Goal: Information Seeking & Learning: Learn about a topic

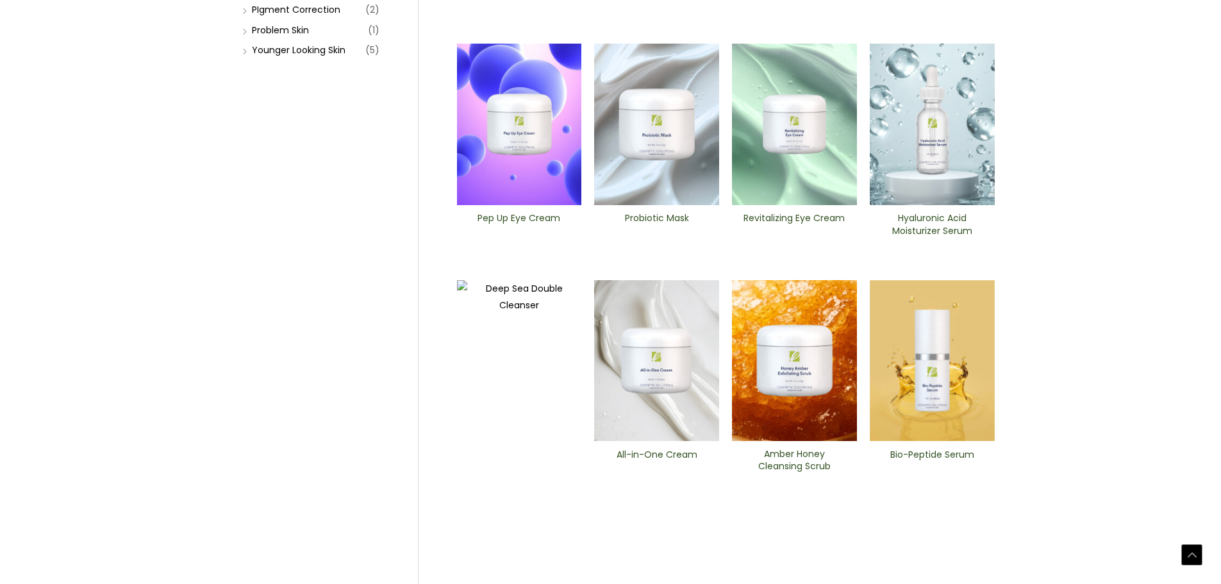
scroll to position [449, 0]
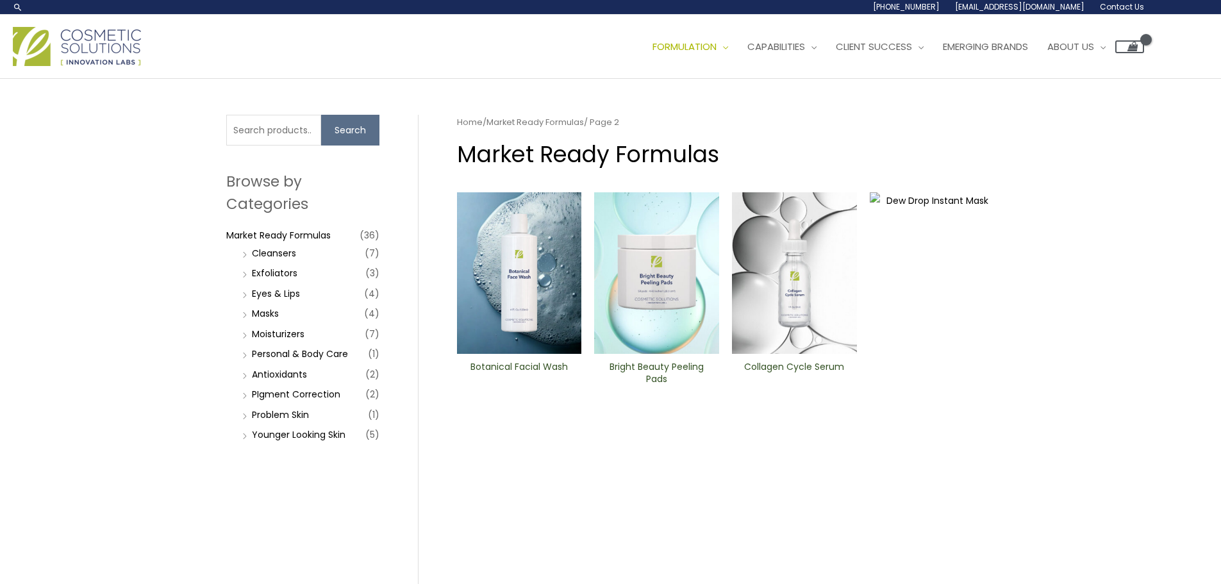
click at [526, 368] on h2 "Botanical Facial Wash" at bounding box center [518, 373] width 103 height 24
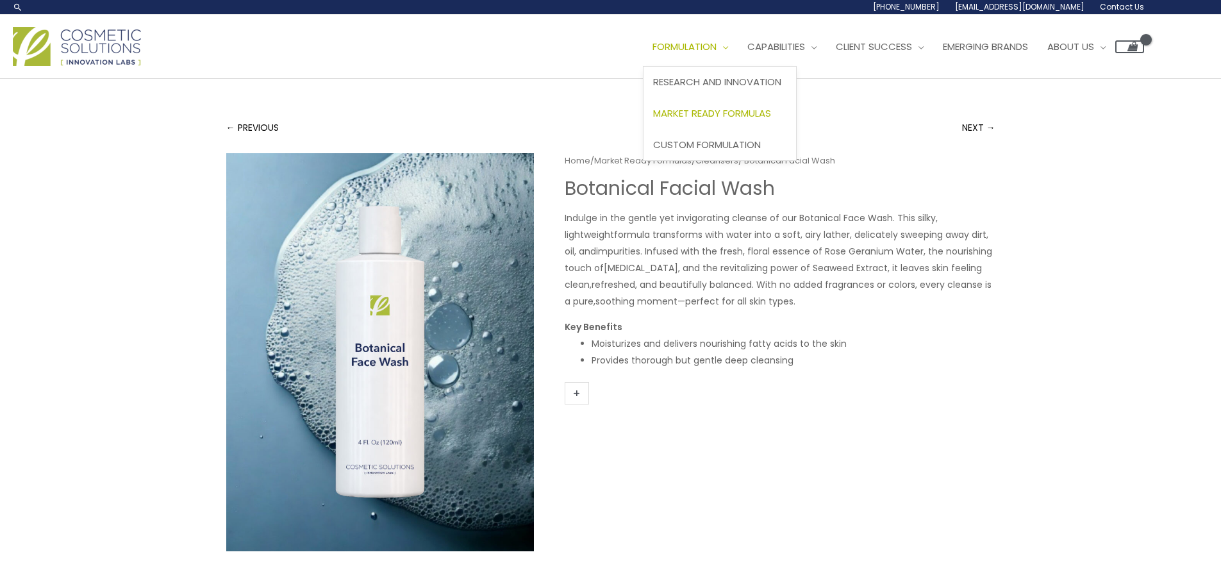
click at [733, 113] on span "Market Ready Formulas" at bounding box center [712, 112] width 118 height 13
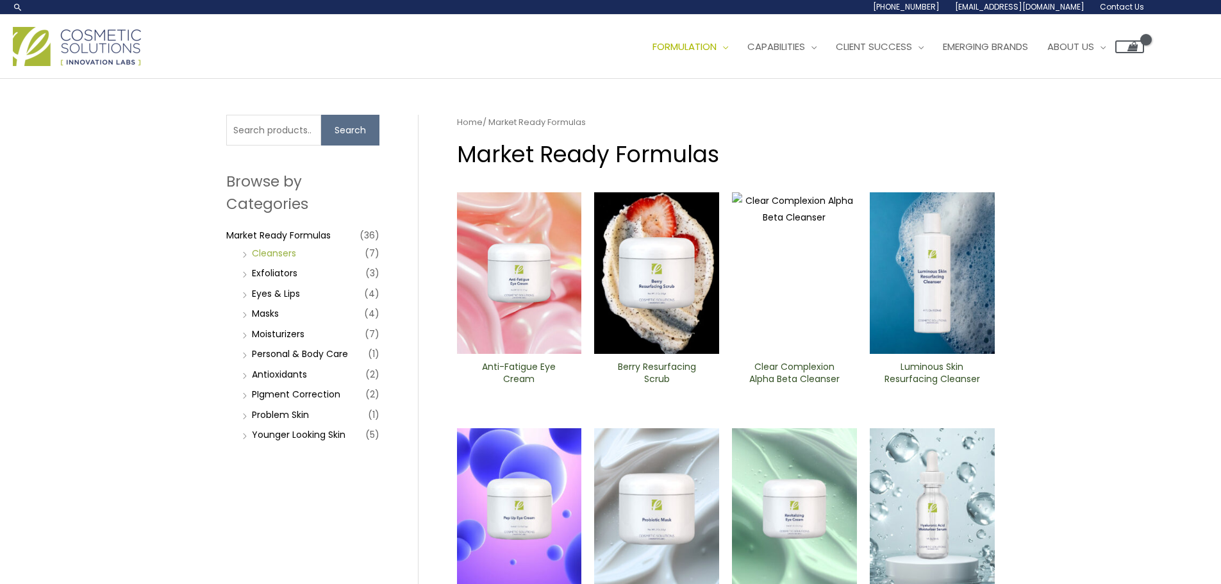
click at [285, 256] on link "Cleansers" at bounding box center [274, 253] width 44 height 13
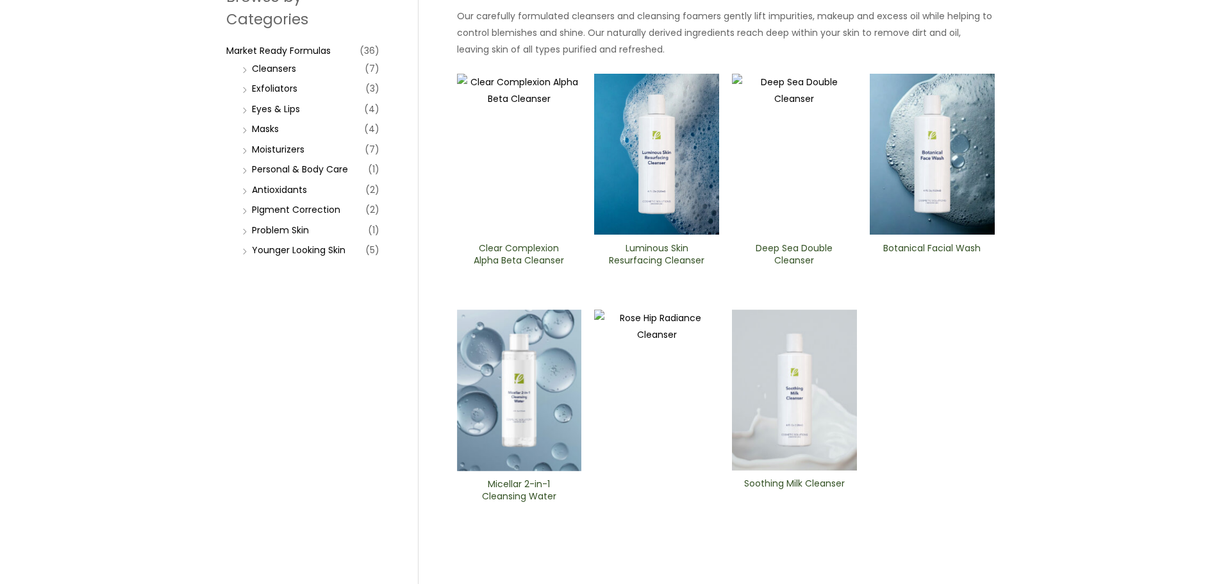
scroll to position [192, 0]
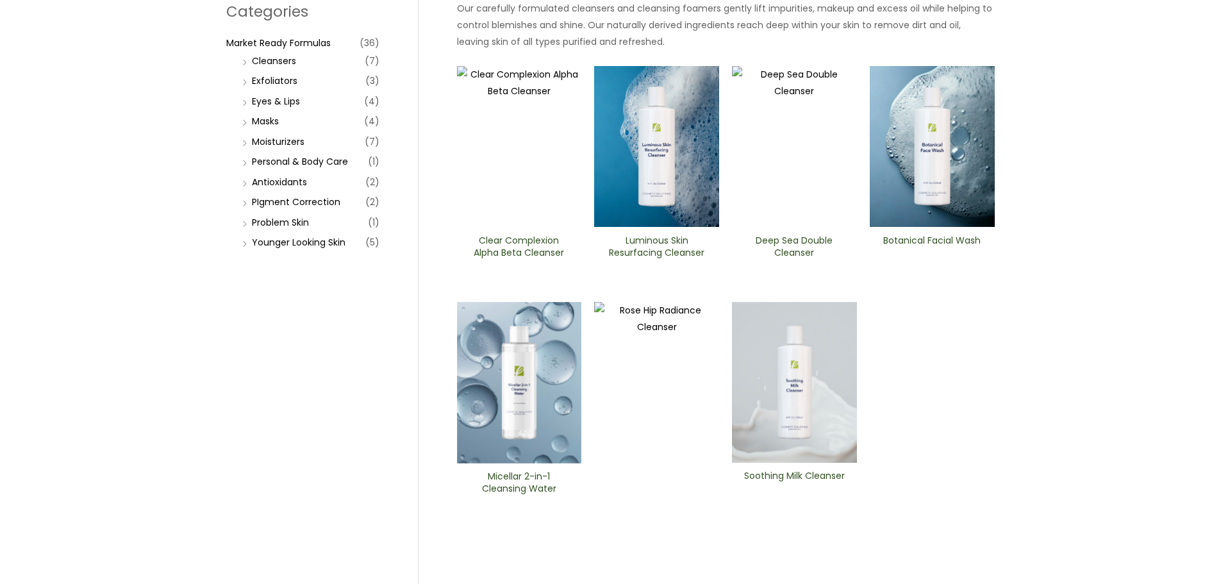
click at [928, 189] on img at bounding box center [932, 146] width 125 height 161
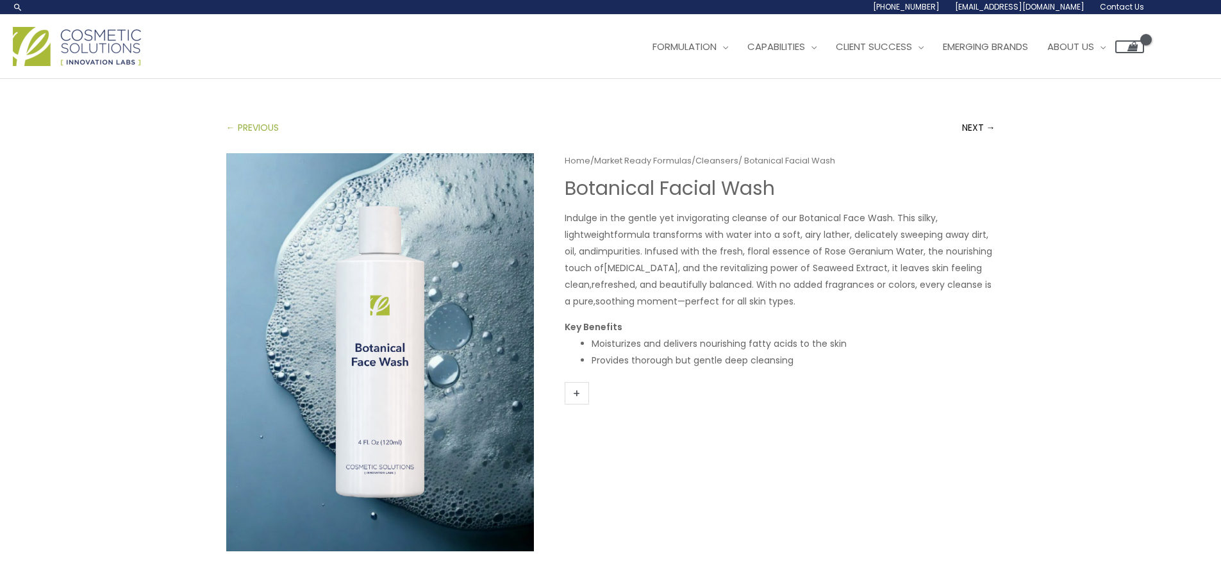
click at [249, 128] on link "← PREVIOUS" at bounding box center [252, 128] width 53 height 26
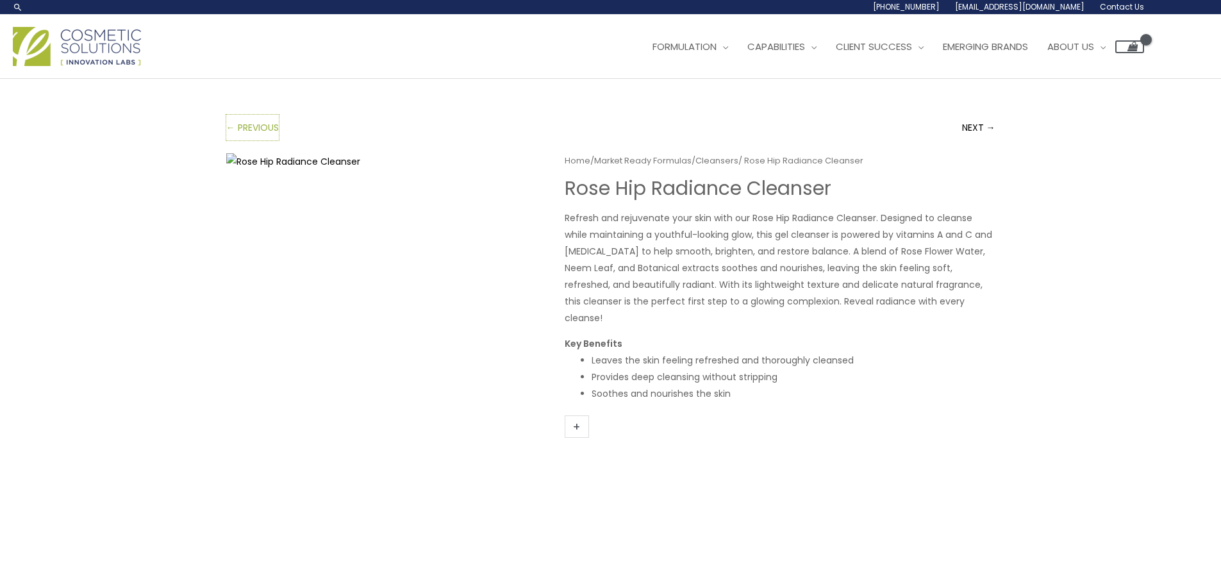
click at [249, 128] on link "← PREVIOUS" at bounding box center [252, 128] width 53 height 26
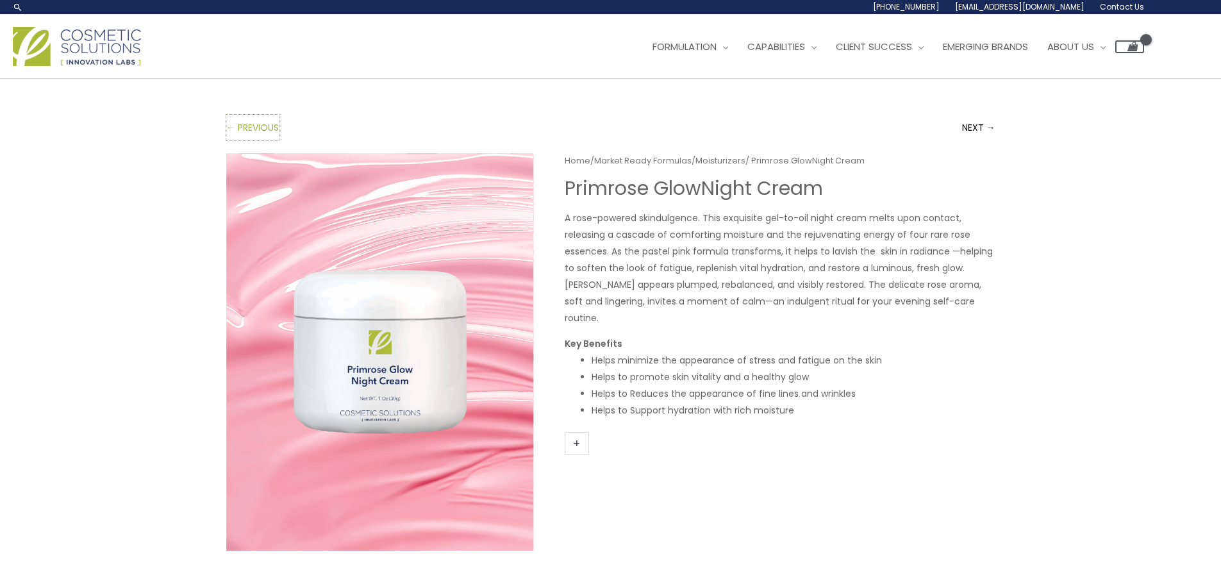
click at [249, 128] on link "← PREVIOUS" at bounding box center [252, 128] width 53 height 26
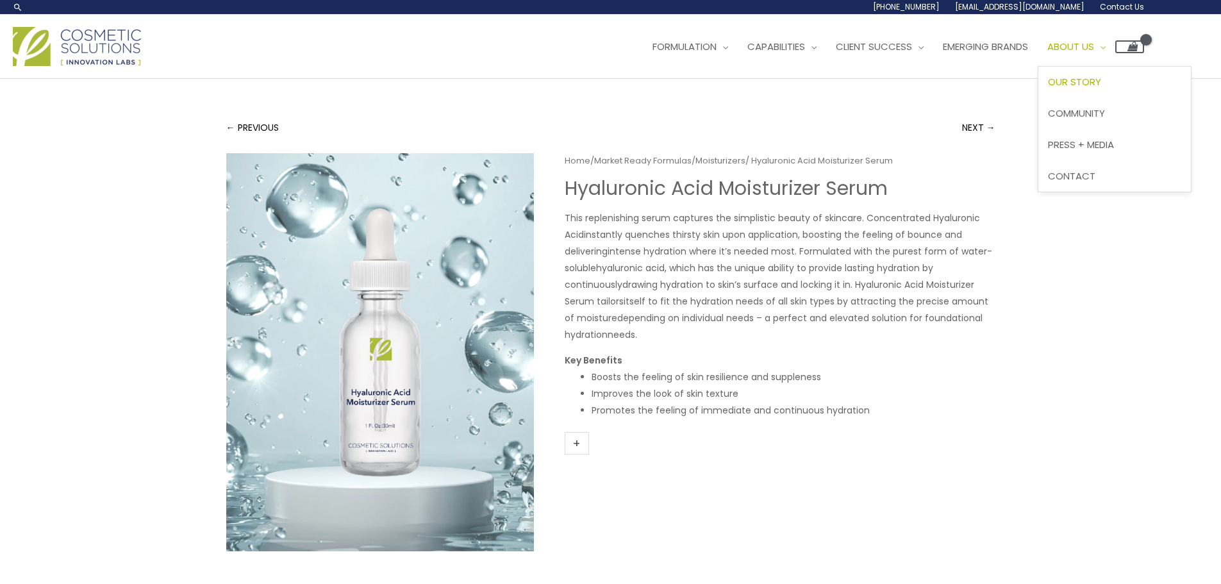
click at [1100, 84] on span "Our Story" at bounding box center [1074, 81] width 53 height 13
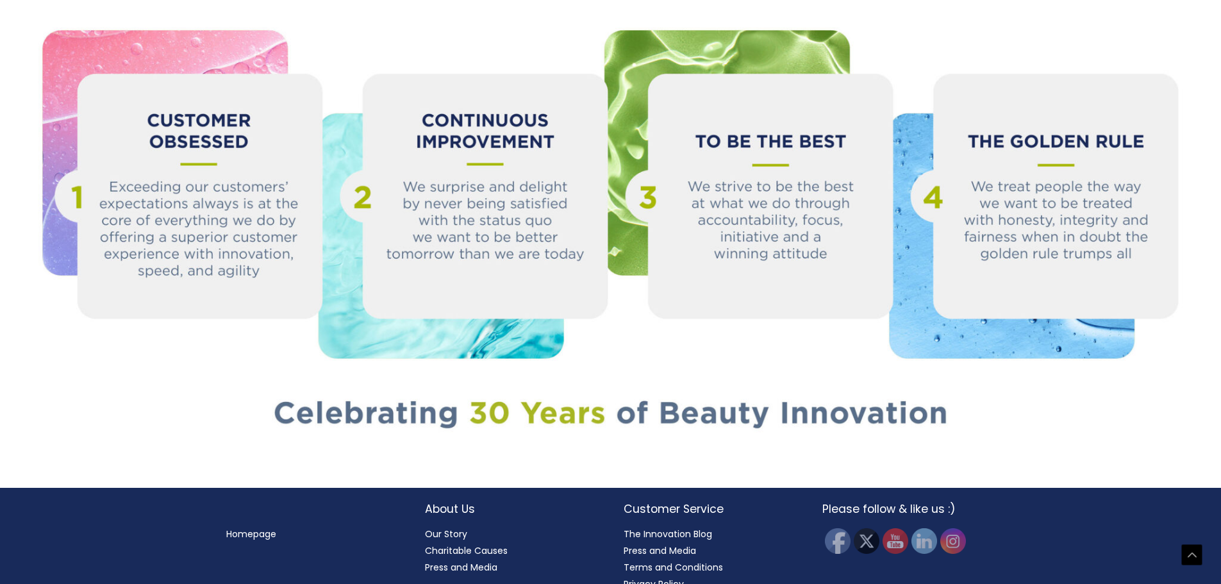
scroll to position [1434, 0]
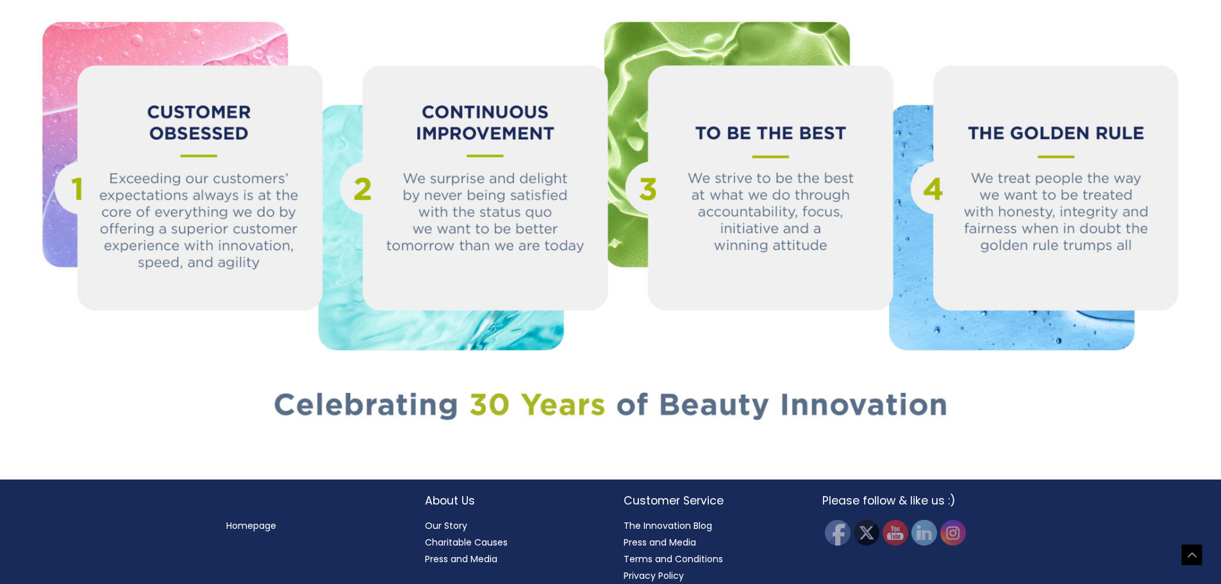
click at [476, 536] on link "Charitable Causes" at bounding box center [466, 542] width 83 height 13
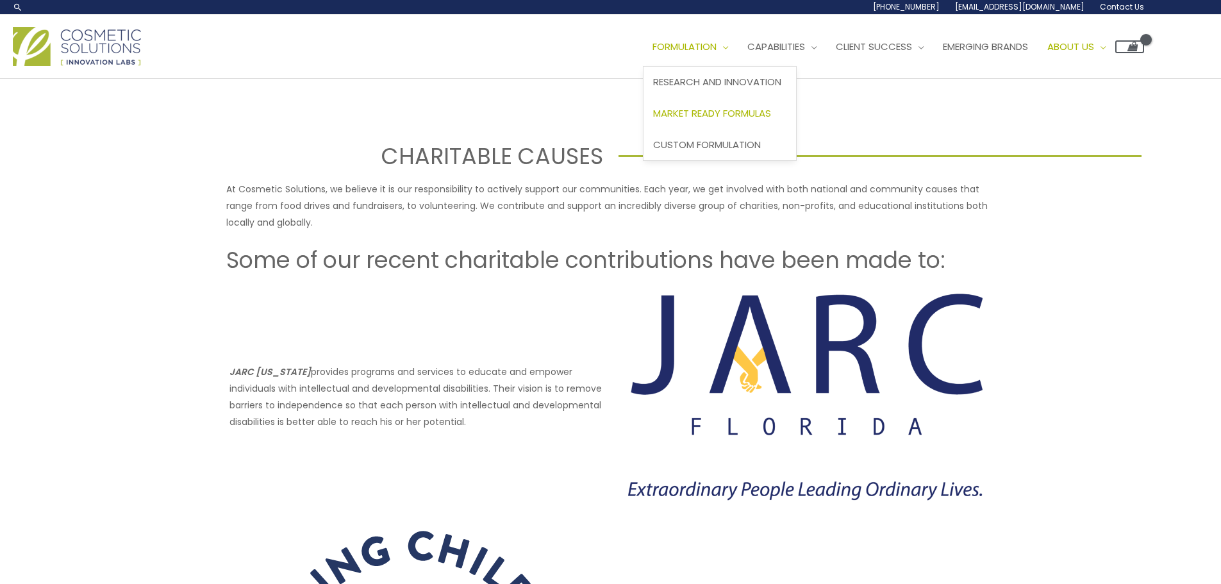
click at [723, 116] on span "Market Ready Formulas" at bounding box center [712, 112] width 118 height 13
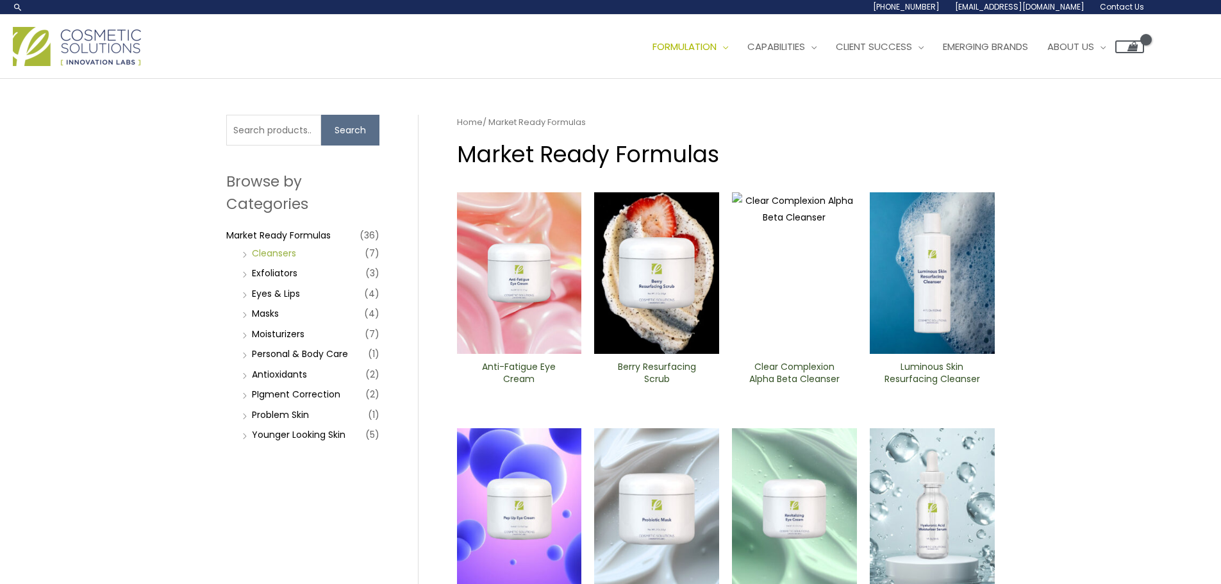
click at [270, 254] on link "Cleansers" at bounding box center [274, 253] width 44 height 13
